Goal: Task Accomplishment & Management: Manage account settings

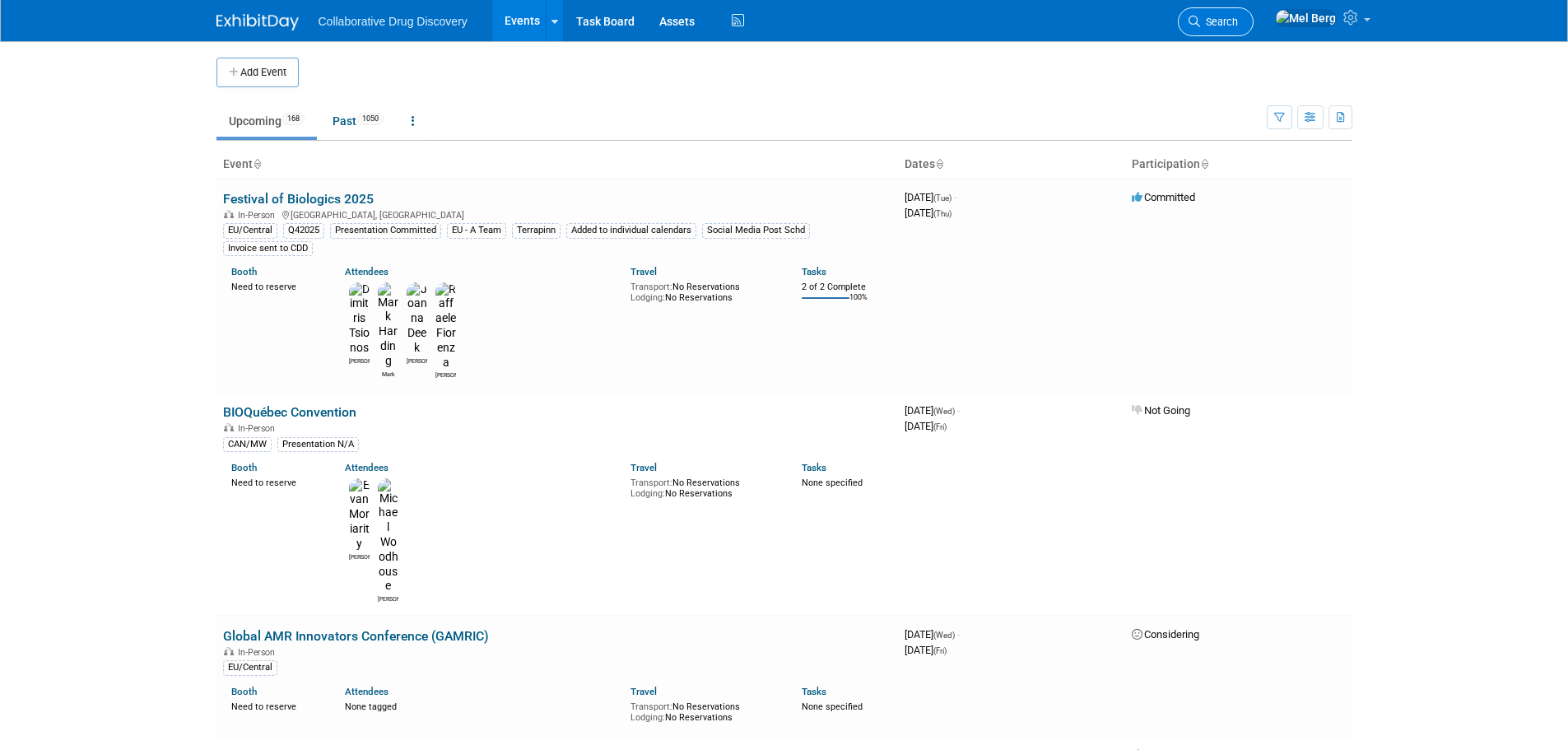
click at [1230, 13] on link "Search" at bounding box center [1215, 21] width 76 height 29
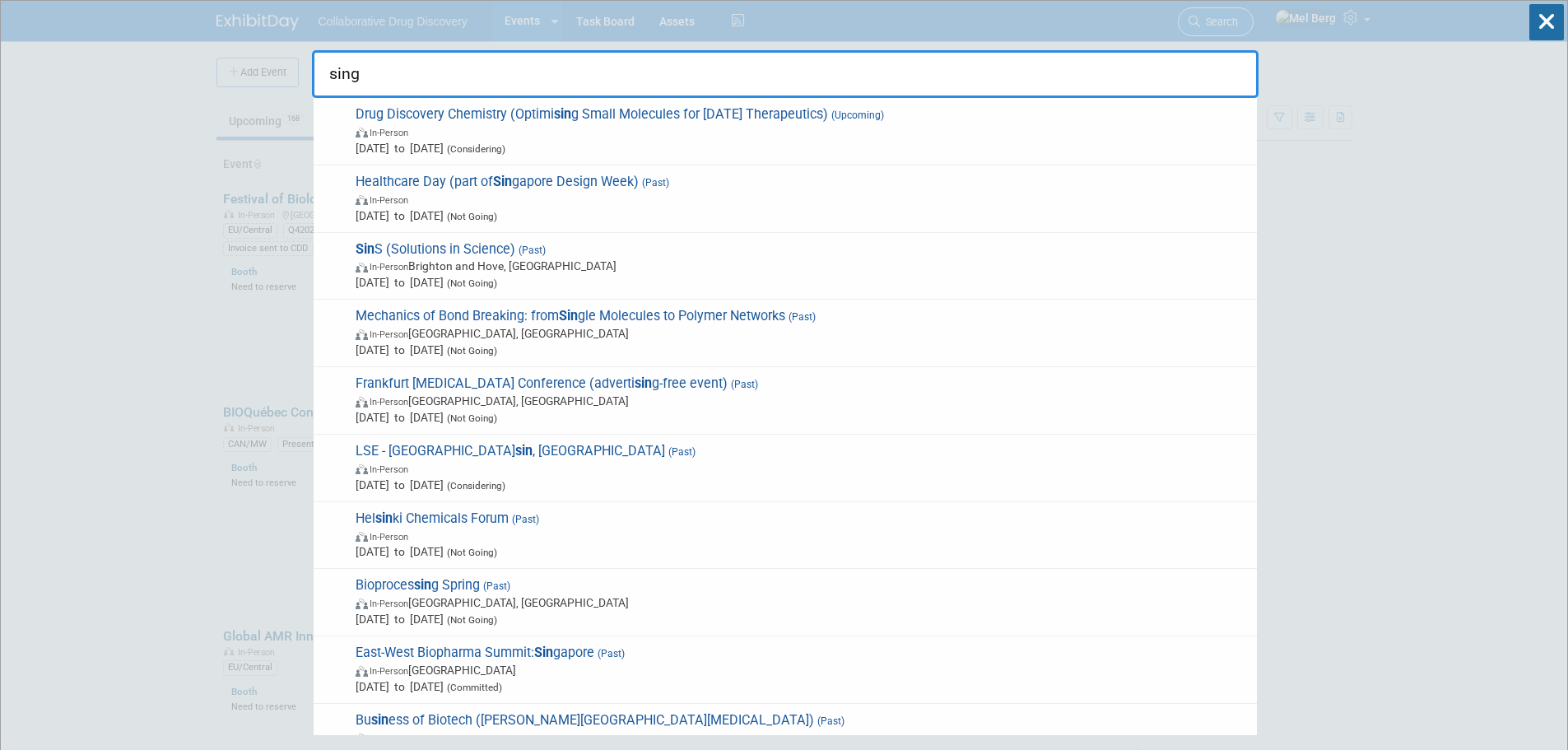
type input "singa"
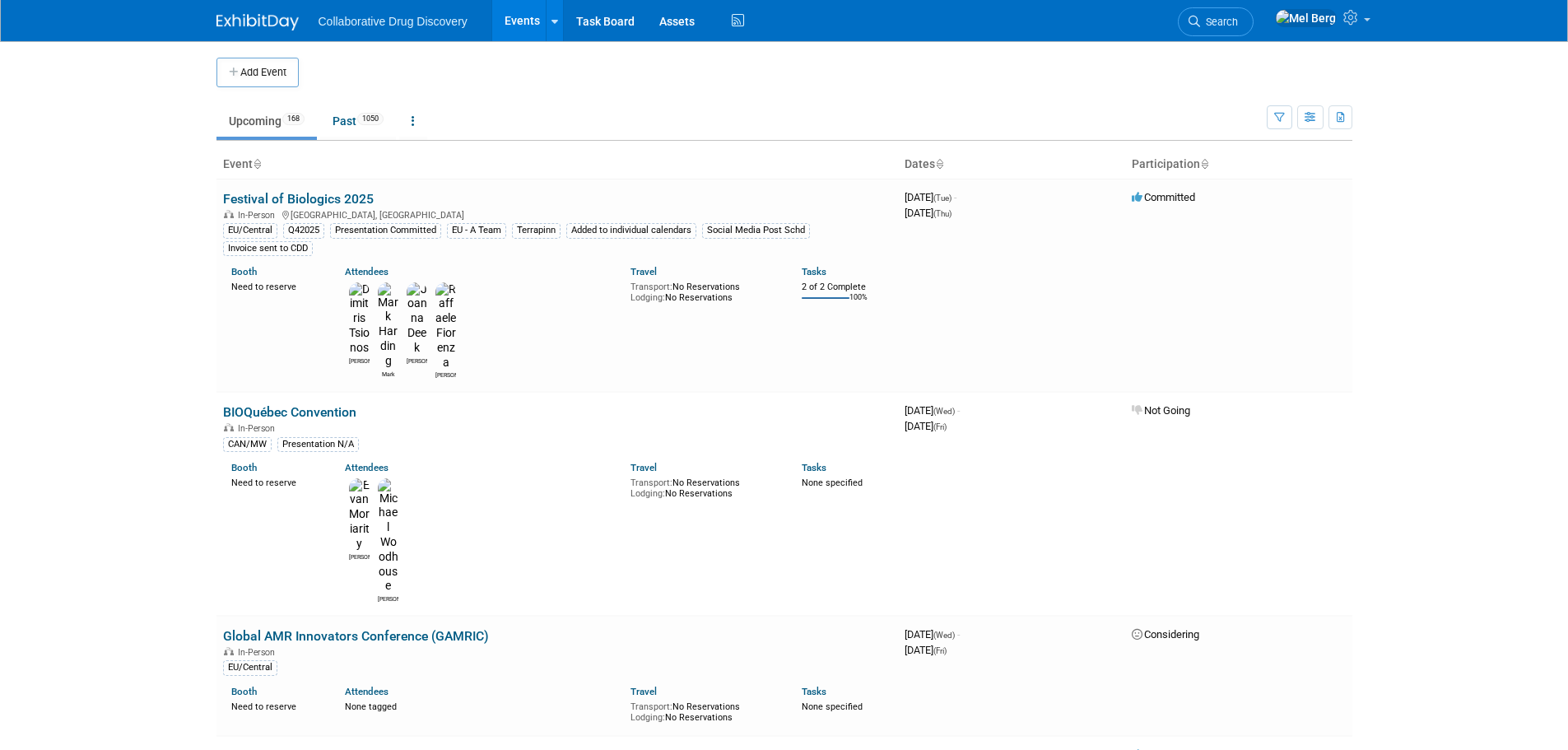
click at [1199, 18] on icon at bounding box center [1193, 21] width 11 height 11
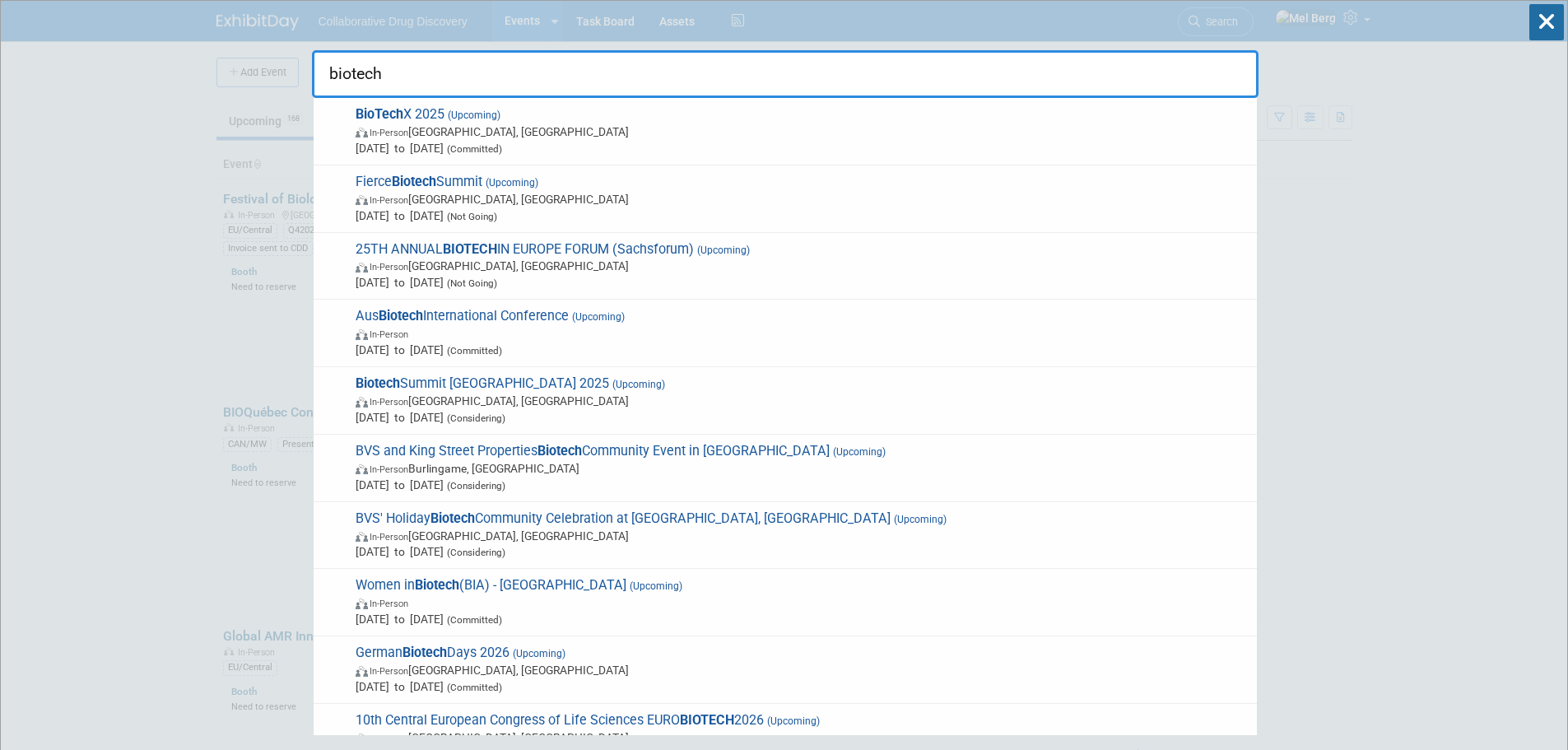
type input "biotech"
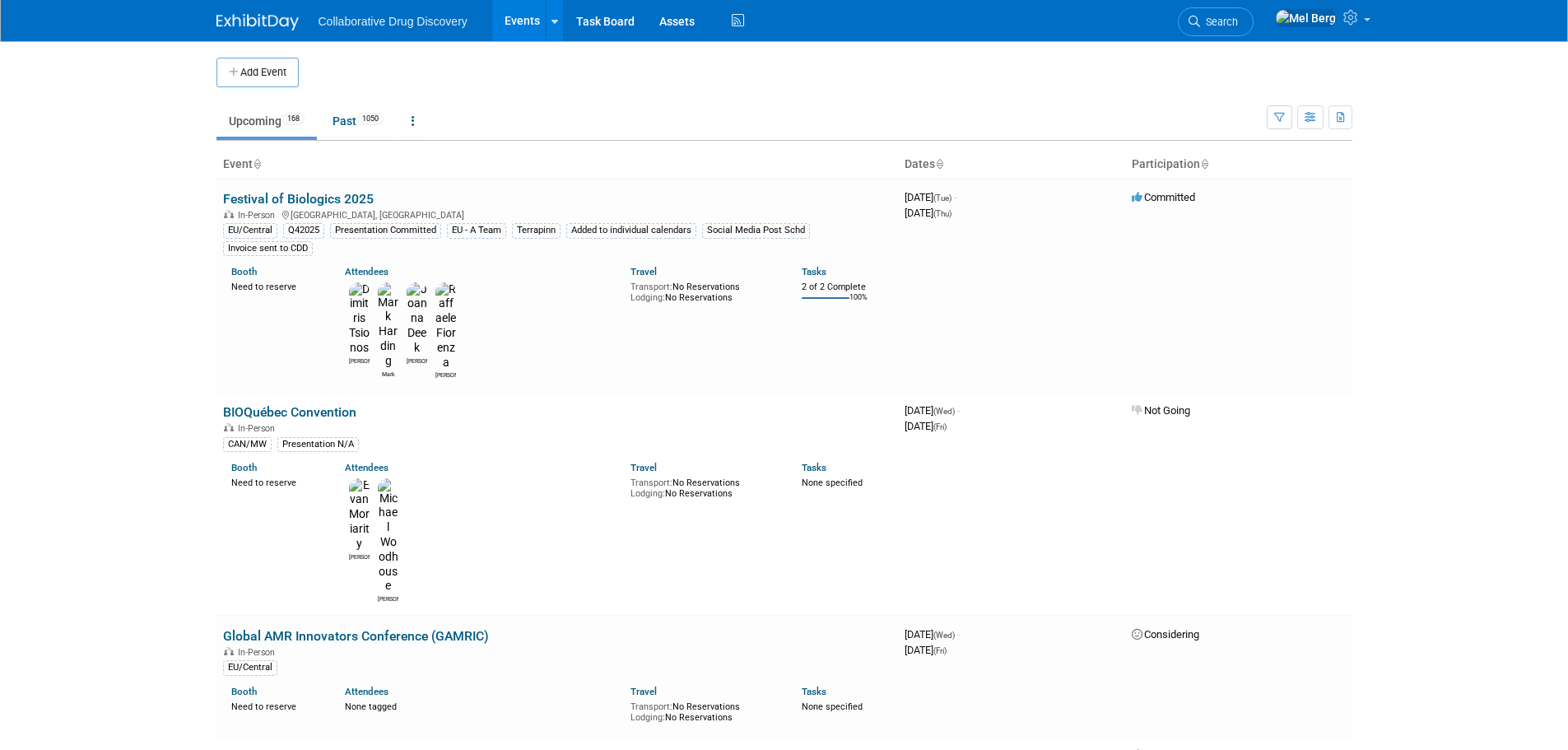
click at [289, 71] on button "Add Event" at bounding box center [258, 72] width 83 height 30
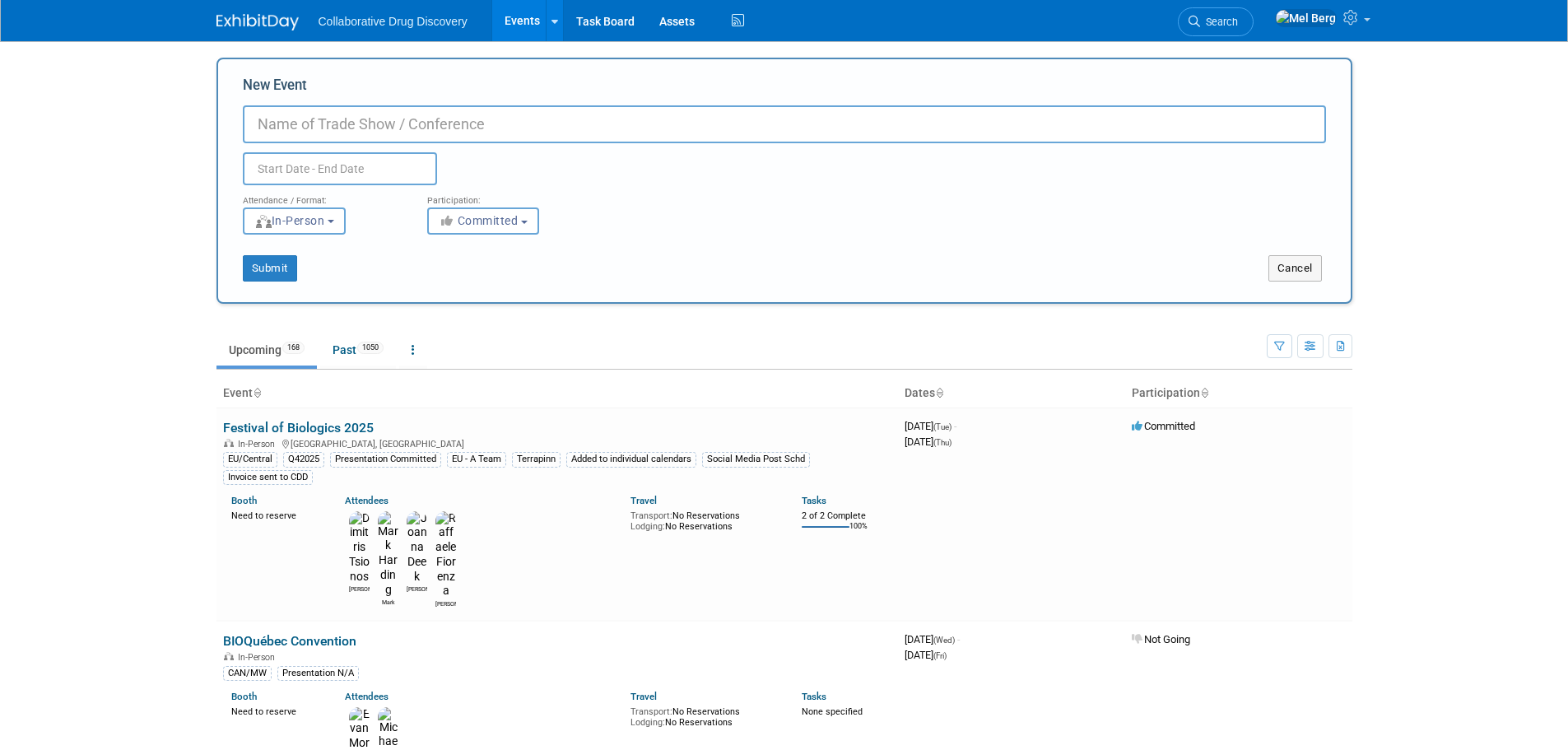
paste input "Biotech Connection [GEOGRAPHIC_DATA]"
type input "Biotech Connection [GEOGRAPHIC_DATA]"
click at [283, 160] on input "text" at bounding box center [340, 168] width 194 height 33
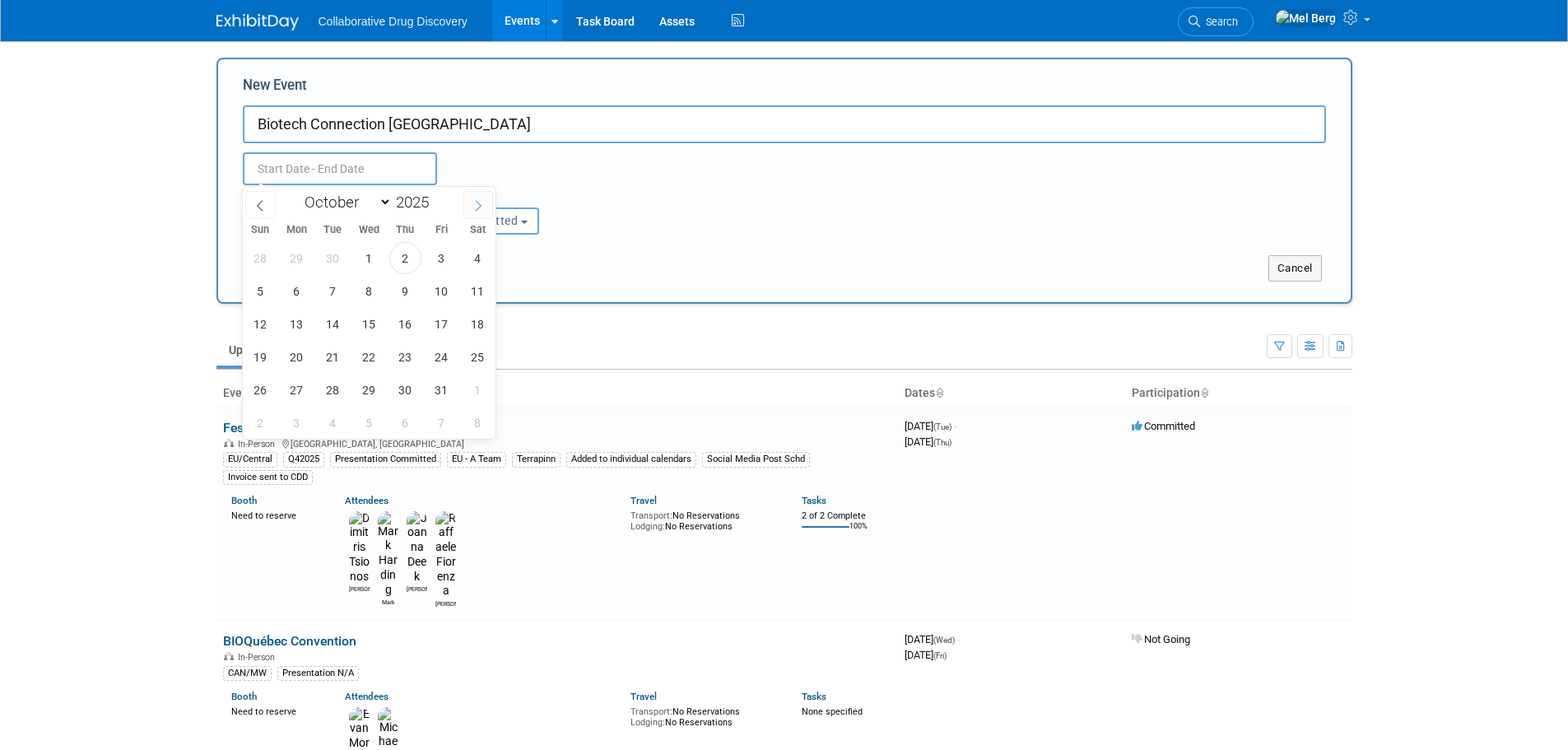
click at [472, 203] on span at bounding box center [479, 205] width 30 height 28
select select "10"
click at [409, 325] on span "13" at bounding box center [405, 324] width 32 height 32
type input "[DATE] to [DATE]"
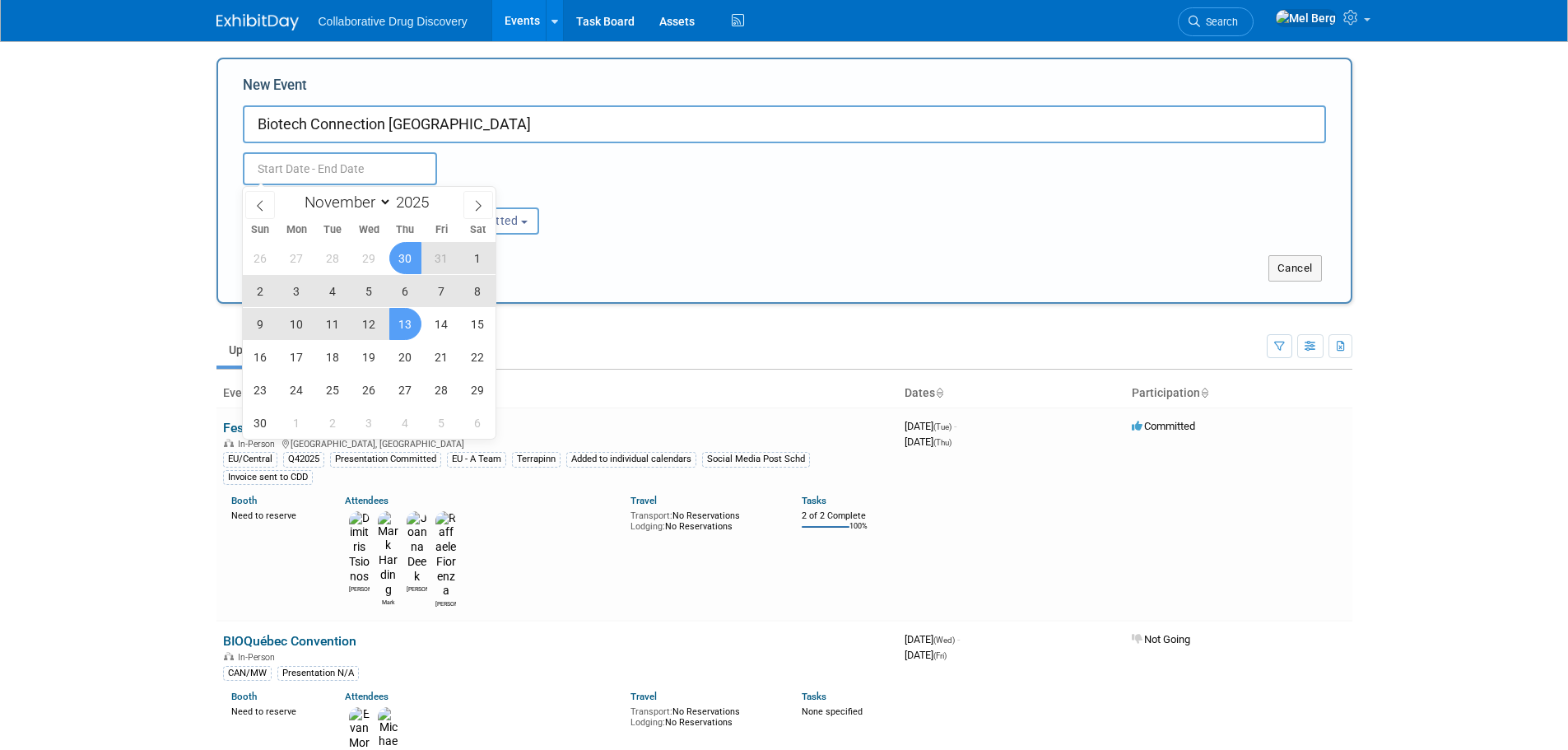
type input "[DATE] to [DATE]"
drag, startPoint x: 468, startPoint y: 133, endPoint x: 485, endPoint y: 130, distance: 17.3
click at [470, 133] on input "Biotech Connection [GEOGRAPHIC_DATA]" at bounding box center [784, 124] width 1083 height 38
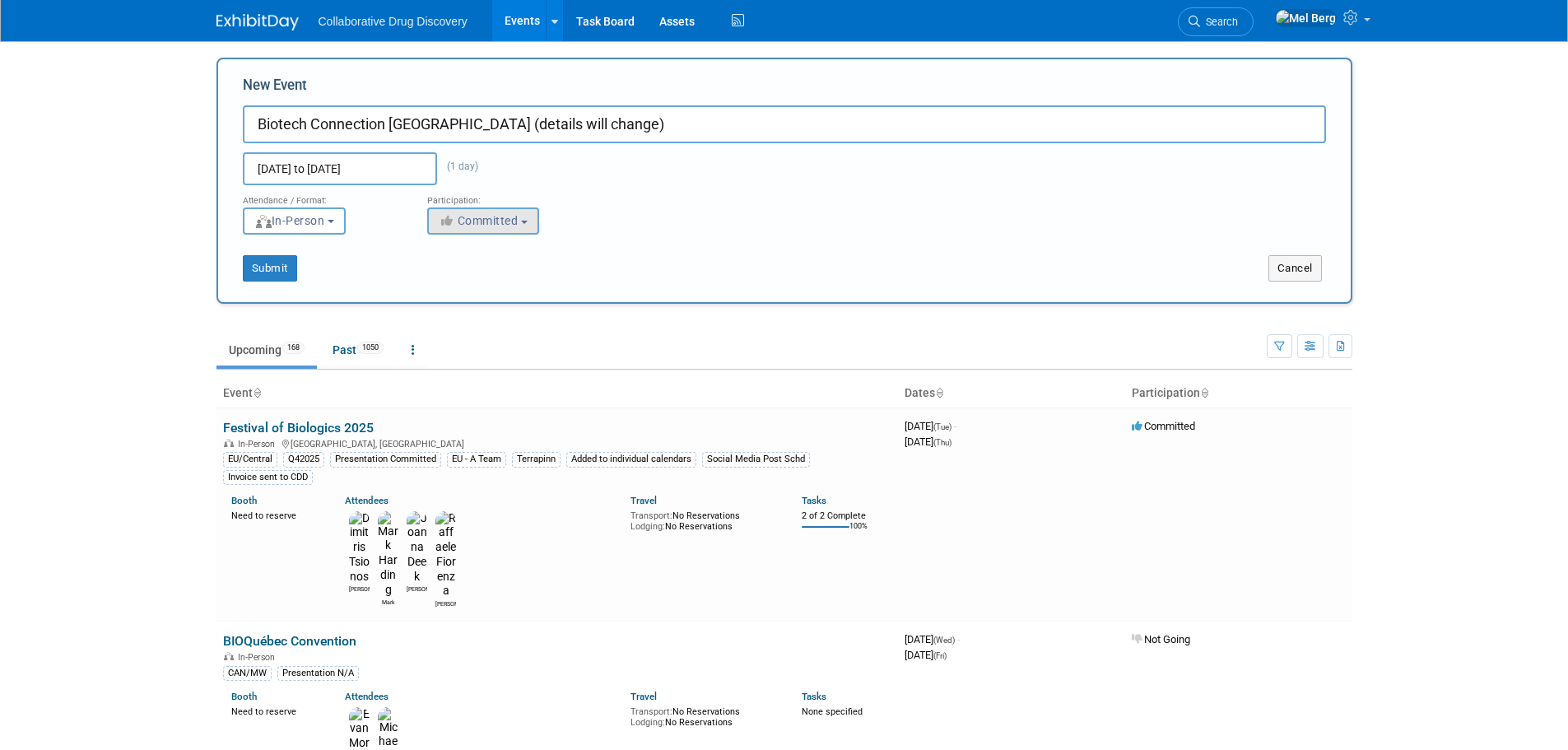
type input "Biotech Connection [GEOGRAPHIC_DATA] (details will change)"
click at [468, 214] on span "Committed" at bounding box center [478, 220] width 80 height 13
click at [498, 279] on label "Considering" at bounding box center [490, 283] width 108 height 21
click at [443, 279] on input "Considering" at bounding box center [437, 283] width 11 height 11
select select "2"
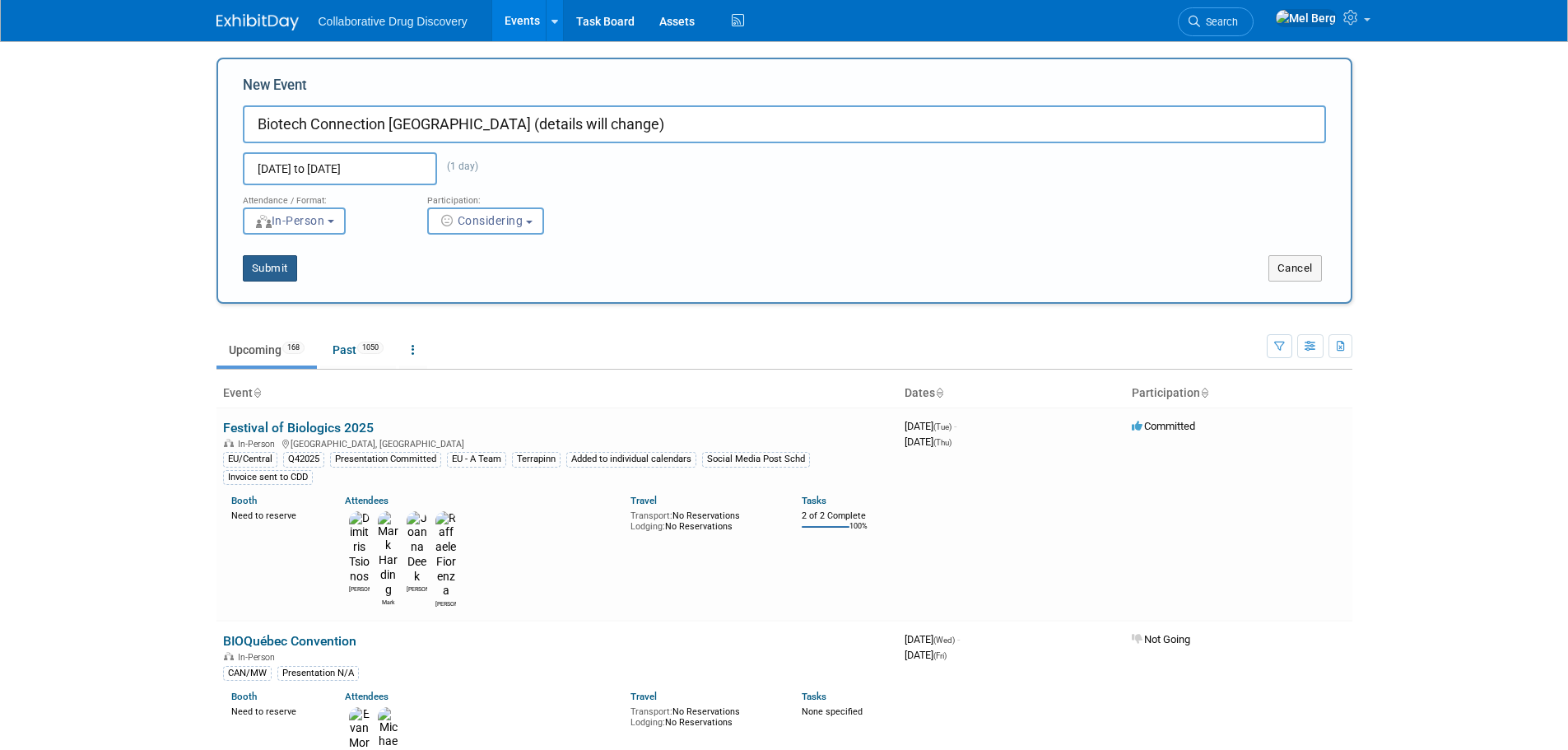
click at [250, 261] on button "Submit" at bounding box center [270, 268] width 55 height 26
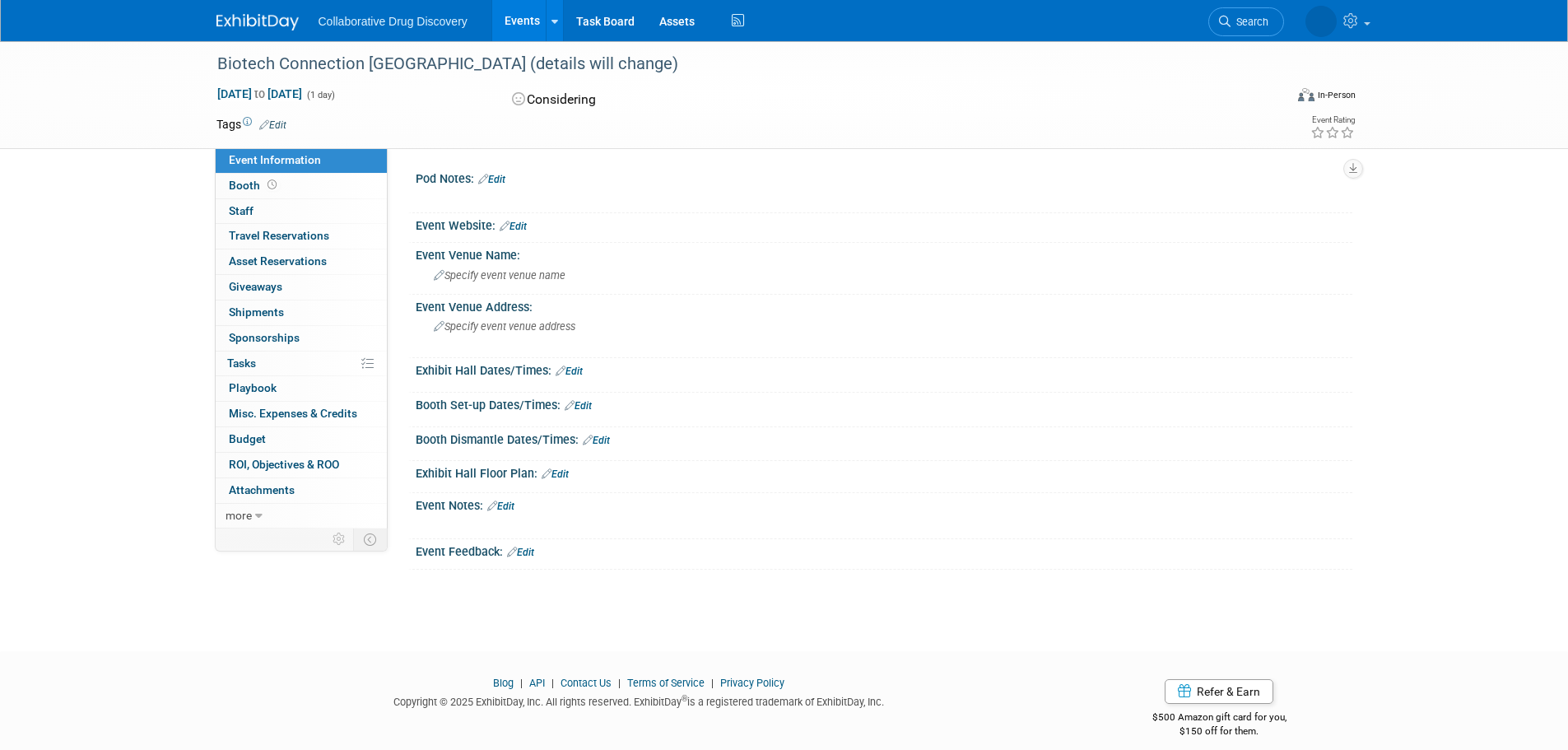
click at [275, 121] on link "Edit" at bounding box center [273, 125] width 27 height 11
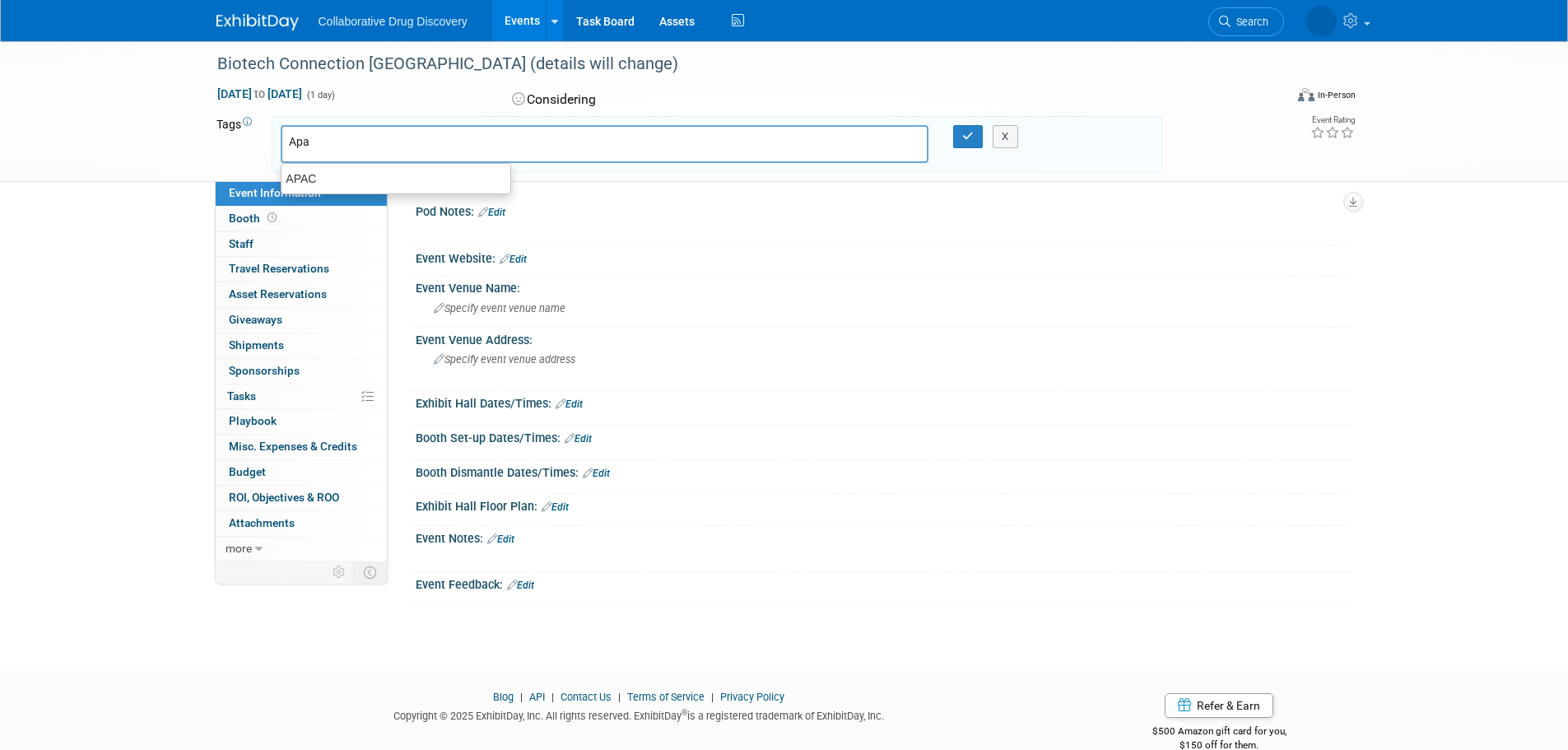
type input "Apa"
click at [344, 184] on div "APAC" at bounding box center [396, 179] width 231 height 23
type input "APAC"
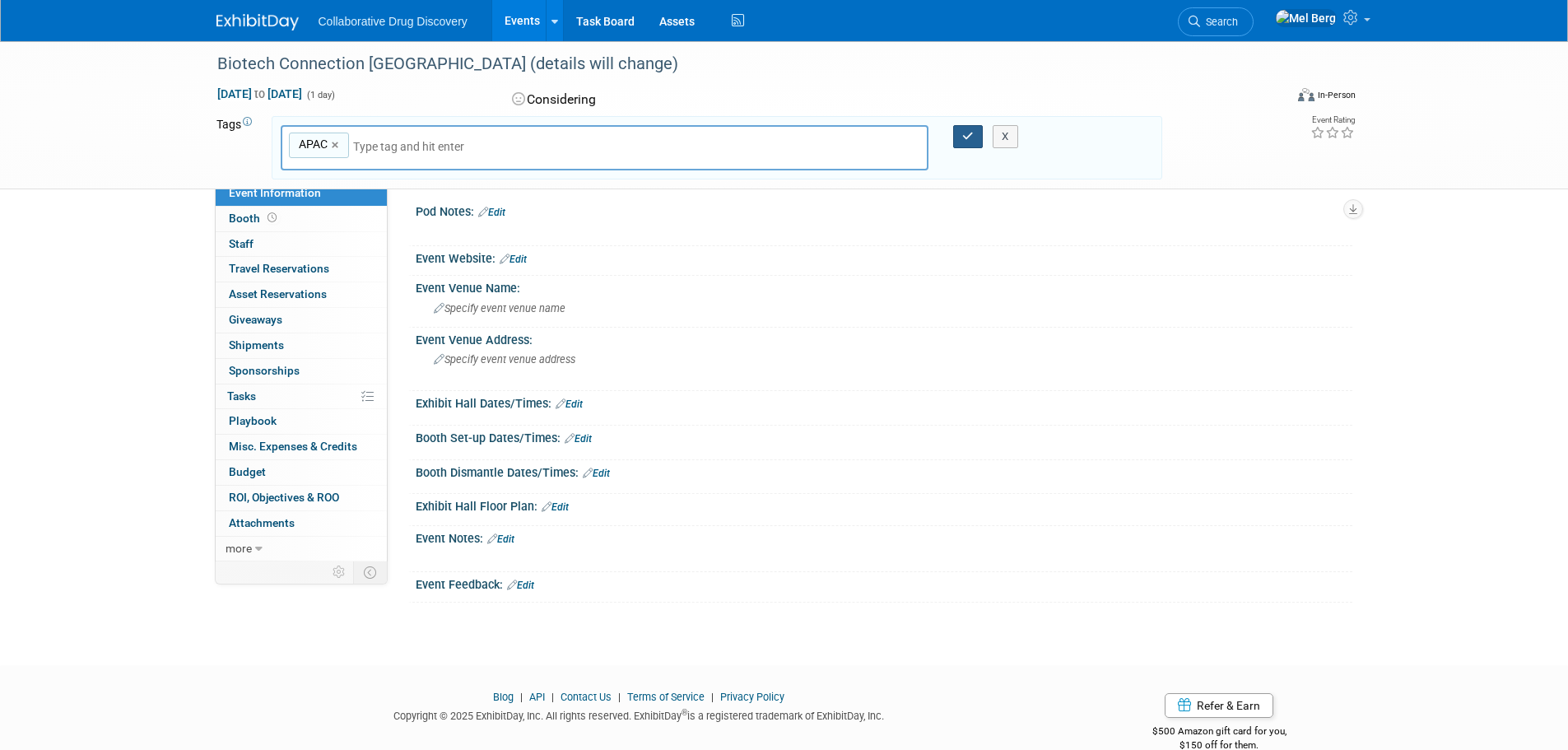
click at [958, 133] on button "button" at bounding box center [968, 136] width 30 height 23
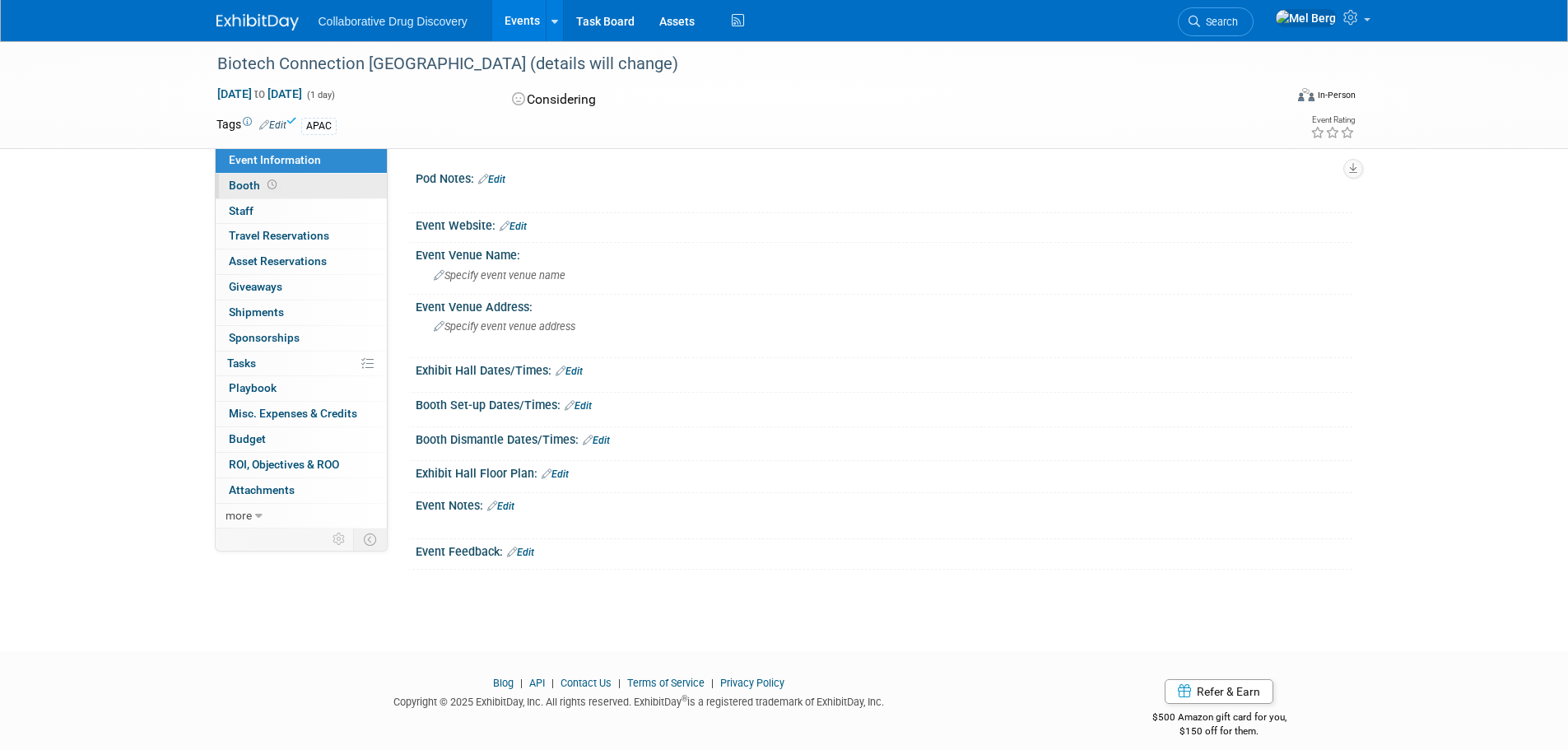
click at [253, 187] on span "Booth" at bounding box center [254, 185] width 51 height 13
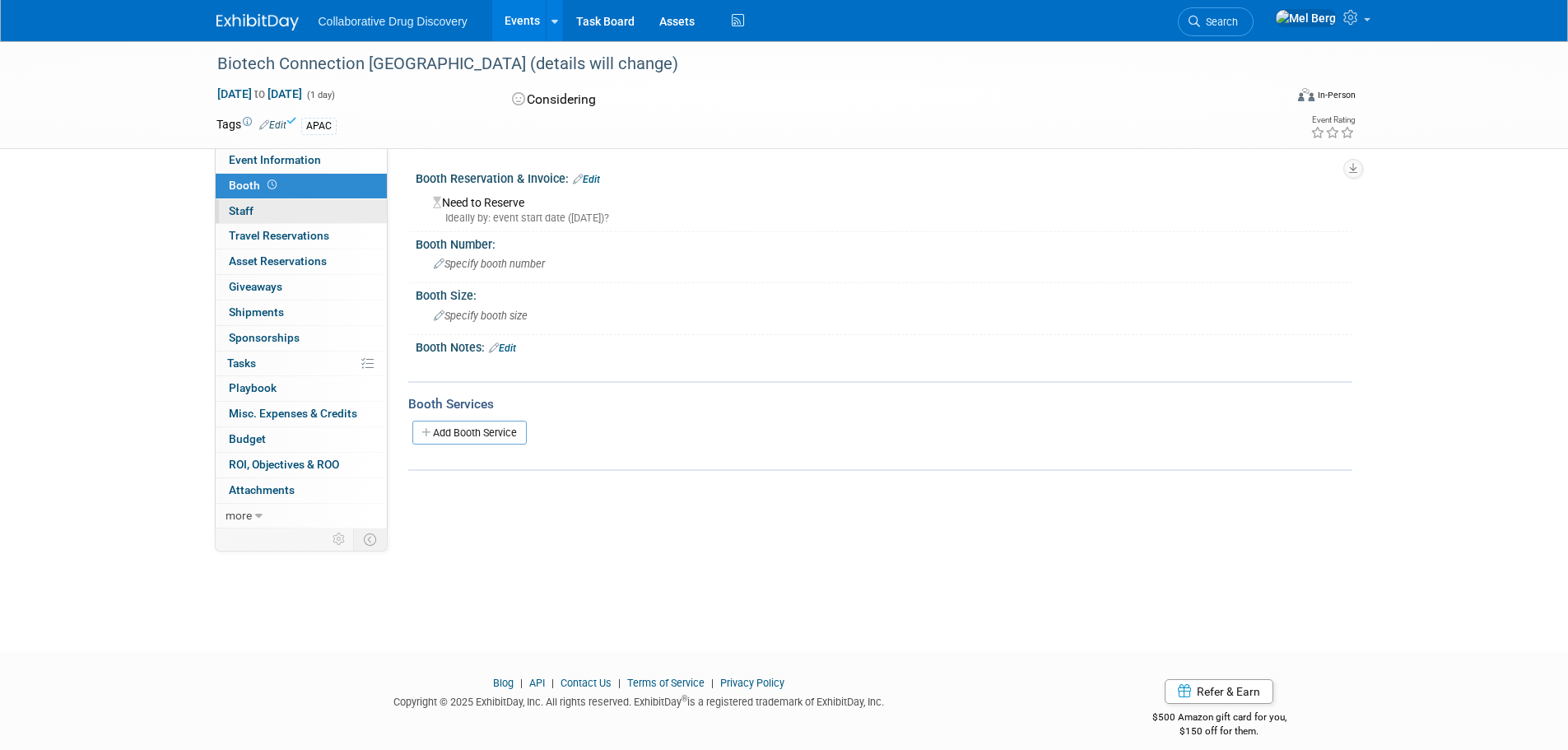
click at [240, 214] on span "Staff 0" at bounding box center [241, 210] width 25 height 13
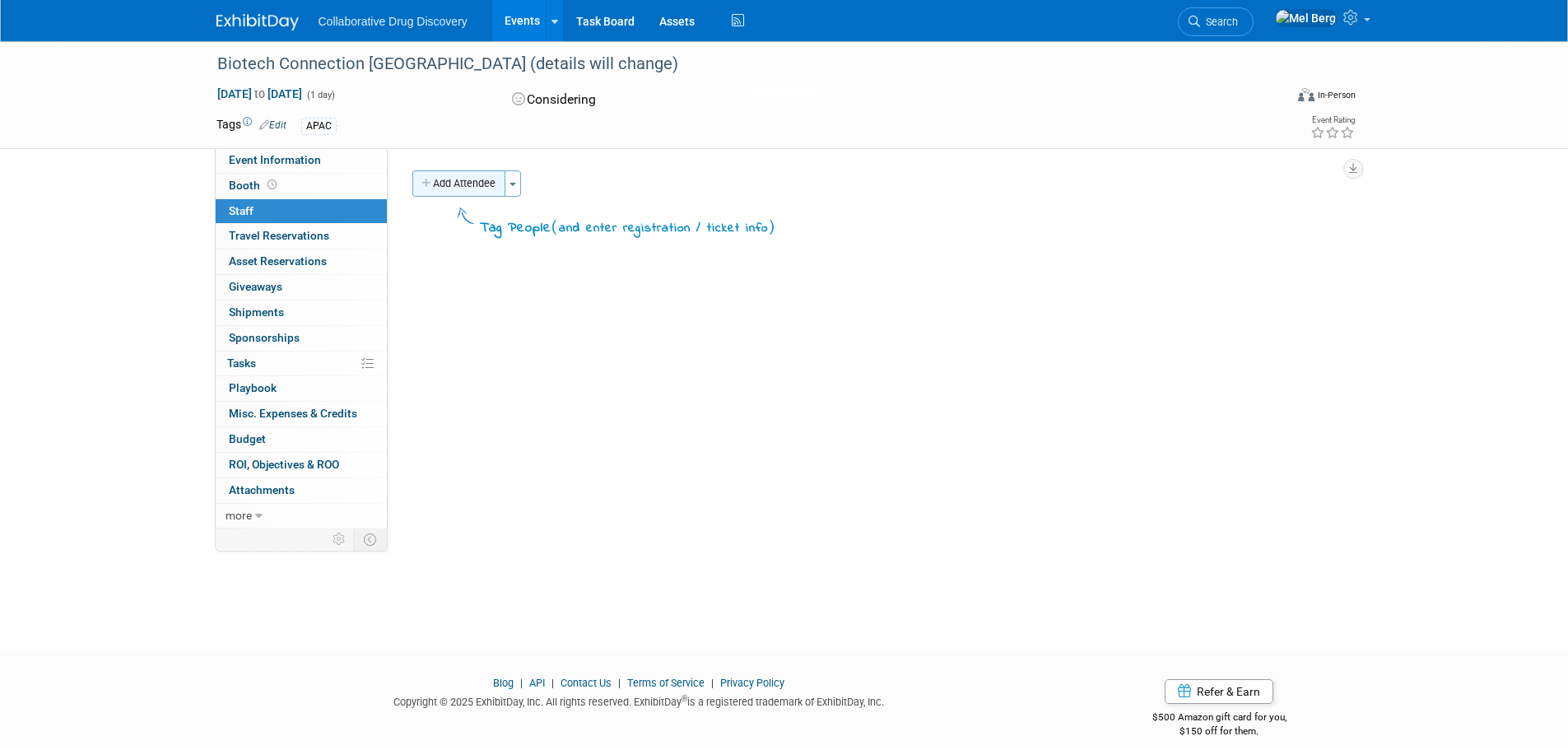
click at [460, 190] on button "Add Attendee" at bounding box center [459, 184] width 93 height 26
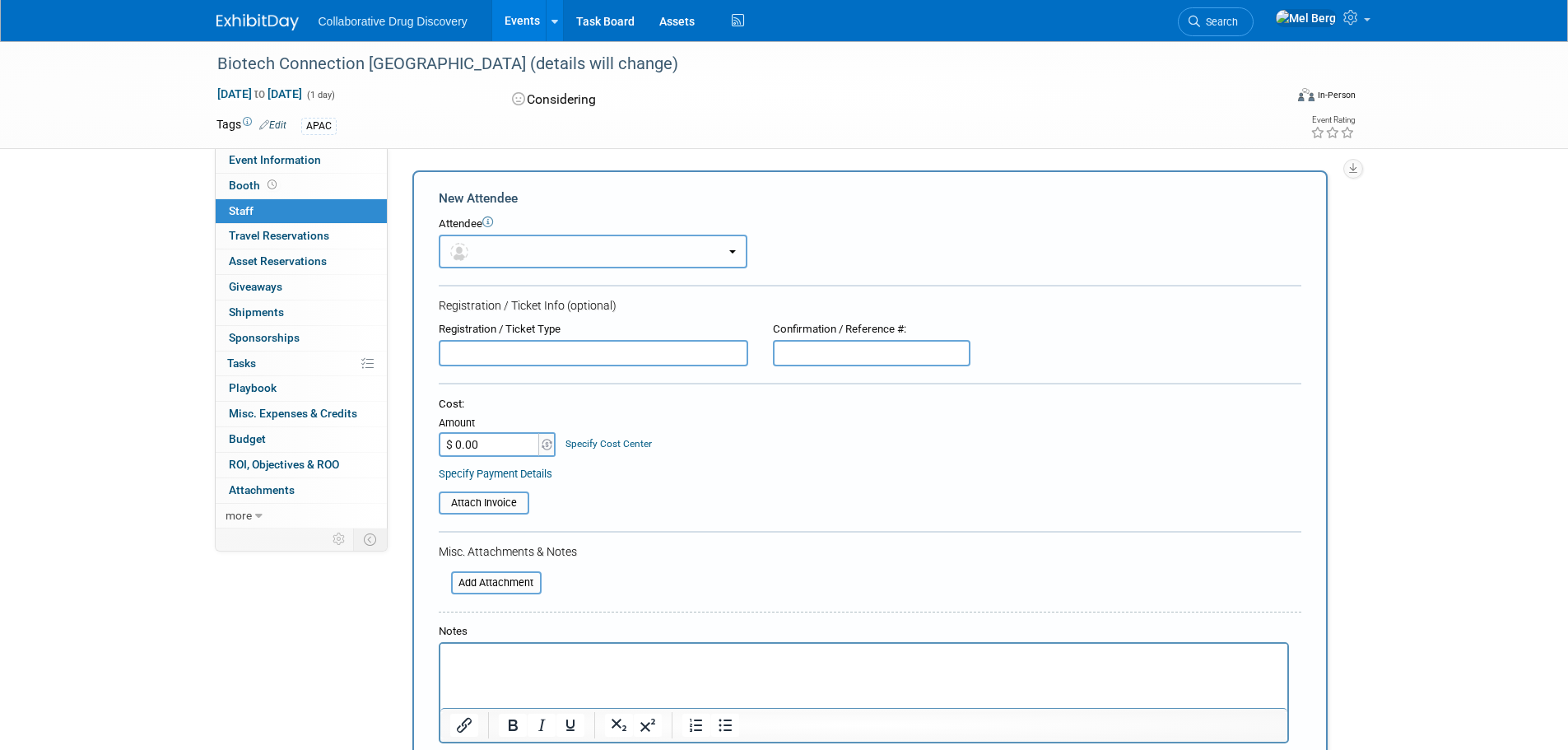
click at [524, 248] on button "button" at bounding box center [592, 252] width 309 height 33
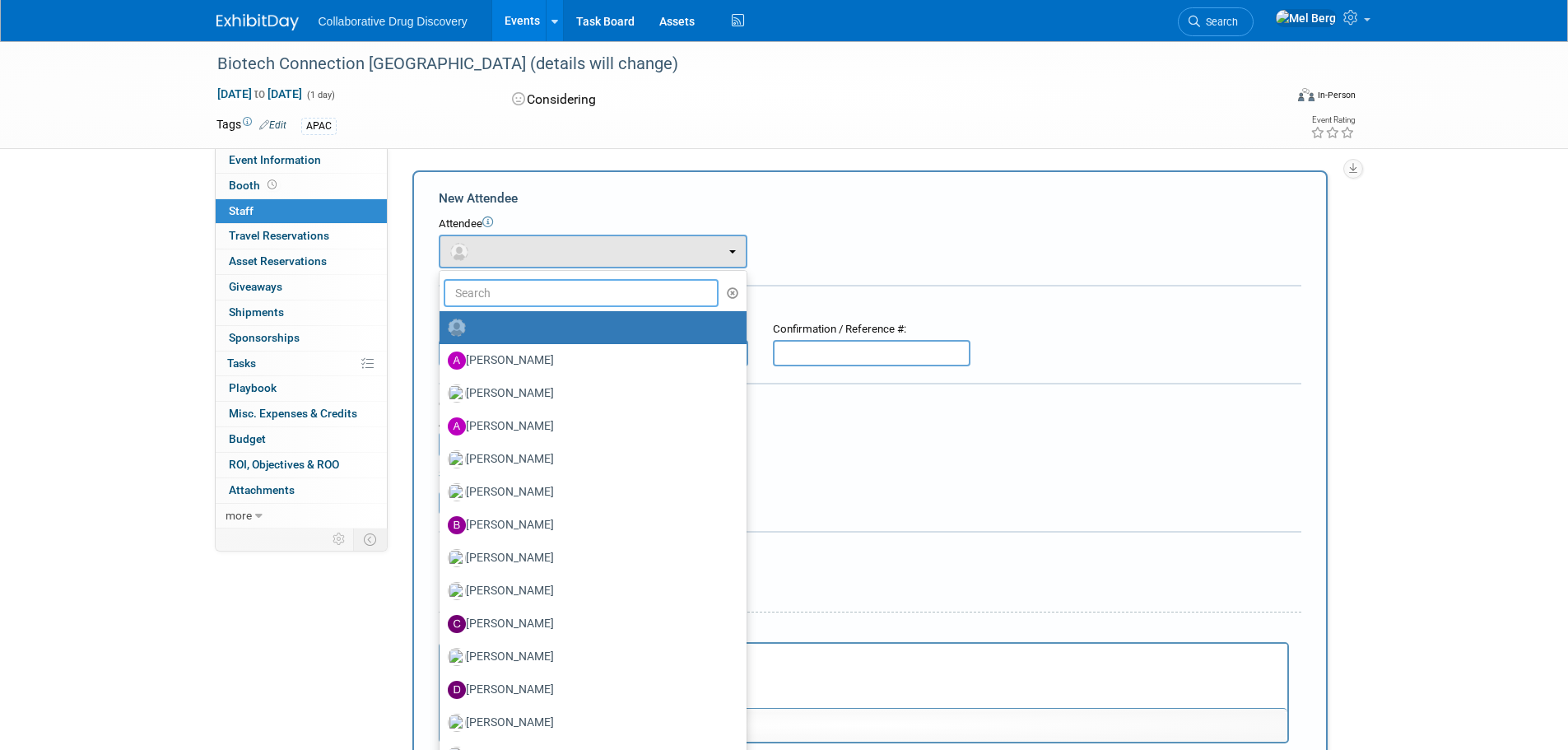
click at [496, 279] on input "text" at bounding box center [581, 293] width 275 height 28
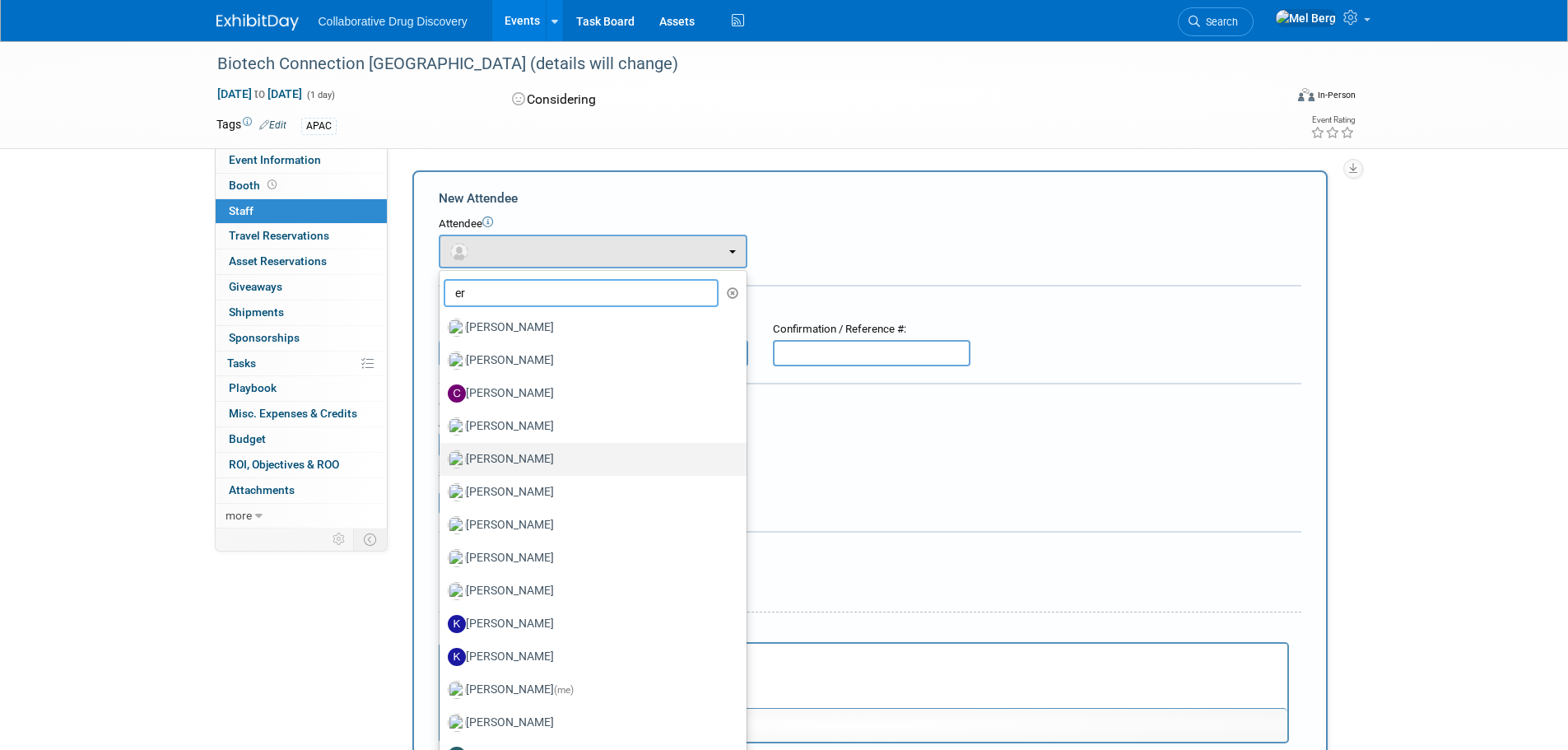
type input "er"
click at [517, 456] on label "Eric Gifford" at bounding box center [589, 460] width 282 height 26
click at [442, 456] on input "Eric Gifford" at bounding box center [436, 457] width 11 height 11
select select "4cc111ce-00e4-416b-81d4-0e127c445d44"
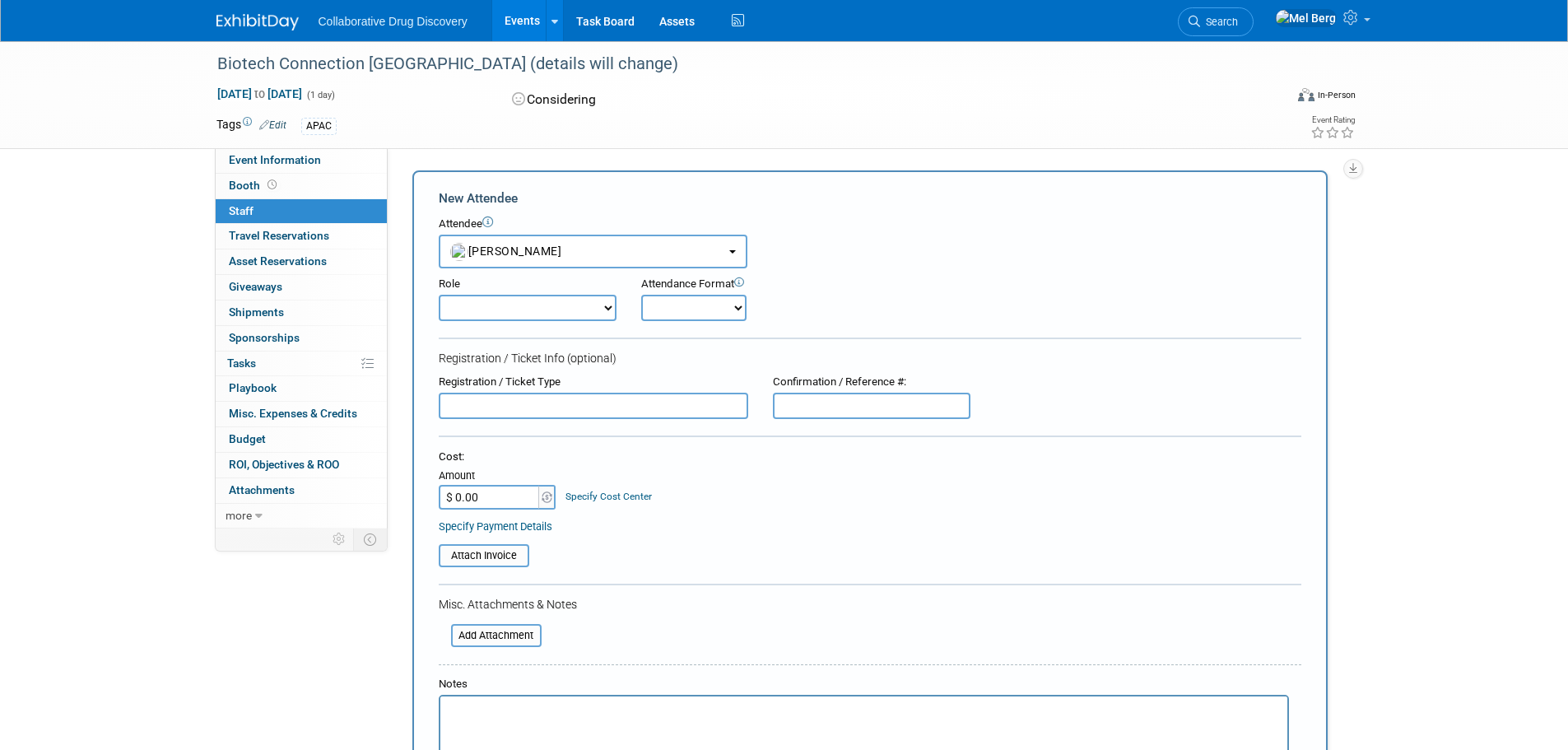
click at [678, 303] on select "Onsite Remote" at bounding box center [694, 308] width 106 height 26
select select "1"
click at [641, 295] on select "Onsite Remote" at bounding box center [694, 308] width 106 height 26
click at [186, 645] on div "Biotech Connection Singapore (details will change) Nov 13, 2025 to Nov 13, 2025…" at bounding box center [784, 488] width 1568 height 893
click at [1238, 27] on span "Search" at bounding box center [1218, 22] width 38 height 12
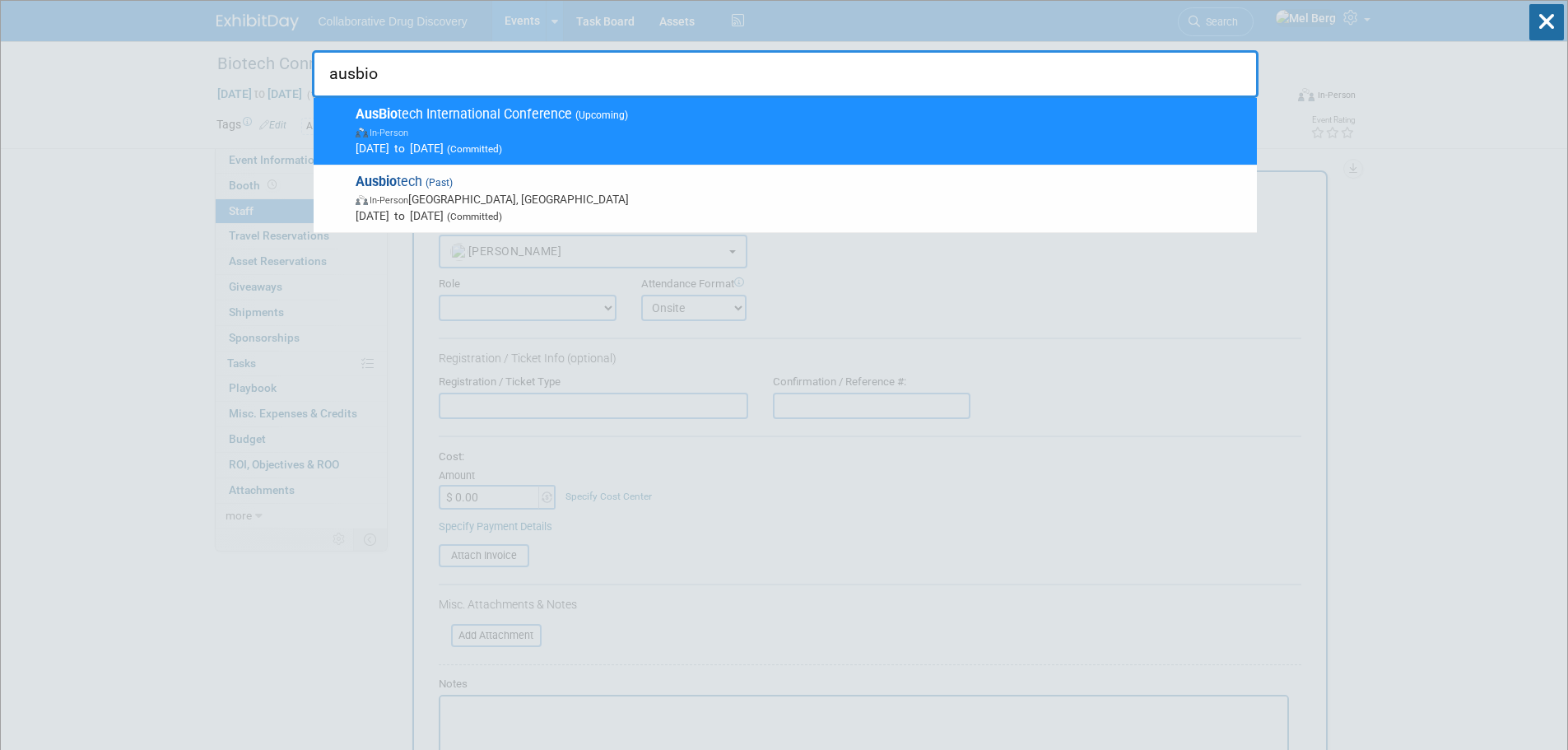
type input "ausbio"
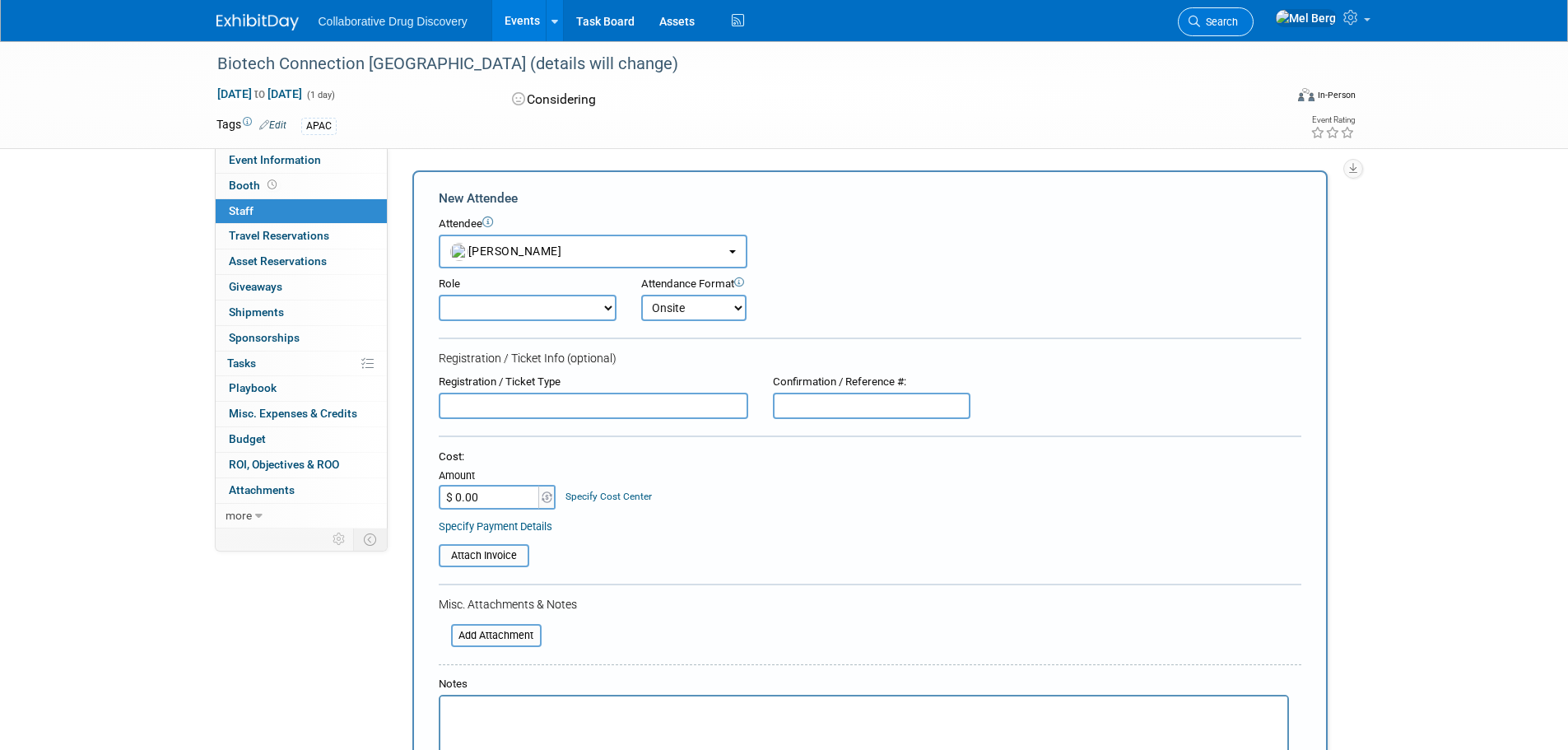
click at [1238, 18] on span "Search" at bounding box center [1218, 22] width 38 height 12
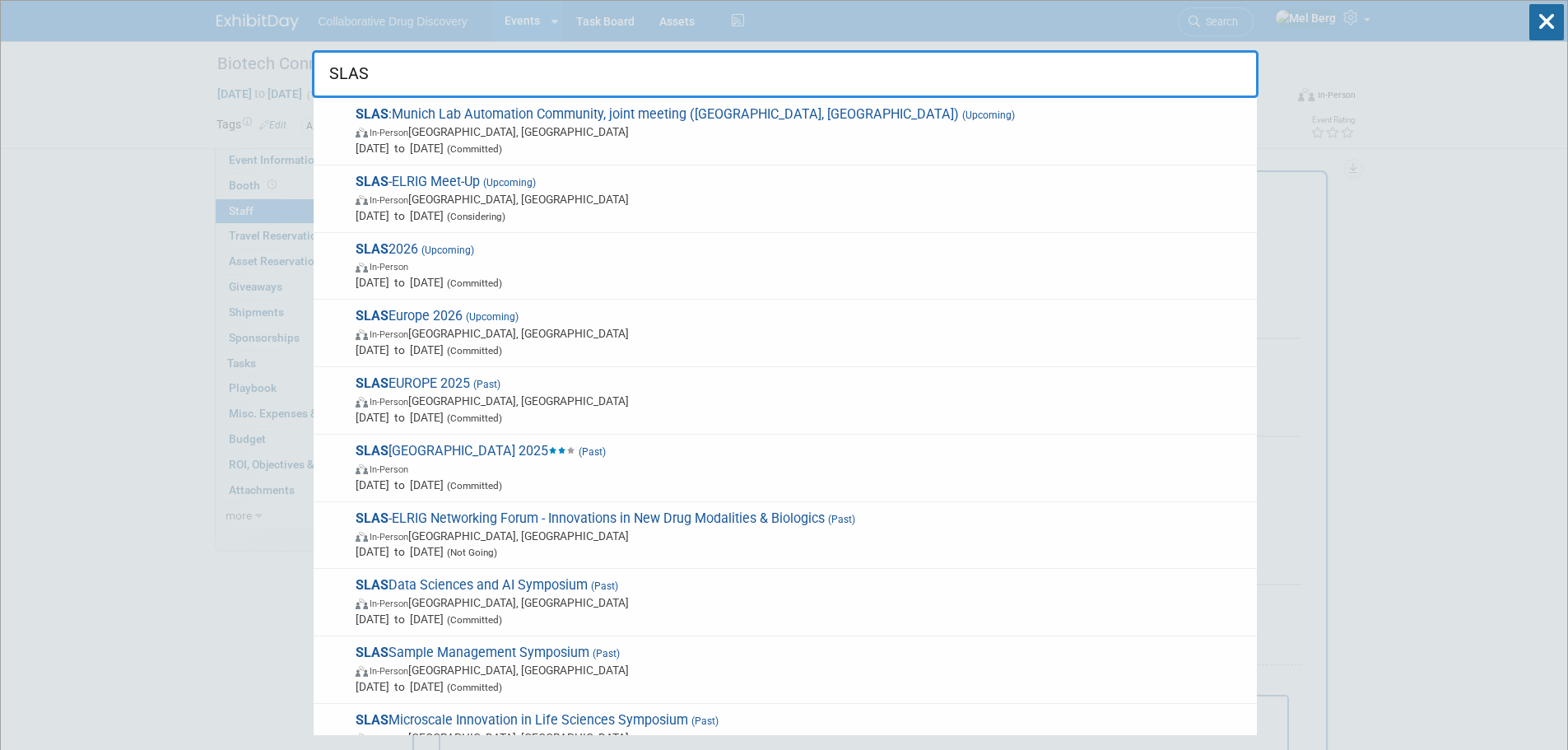
type input "SLAS"
drag, startPoint x: 105, startPoint y: 120, endPoint x: 132, endPoint y: 13, distance: 110.4
